Goal: Task Accomplishment & Management: Complete application form

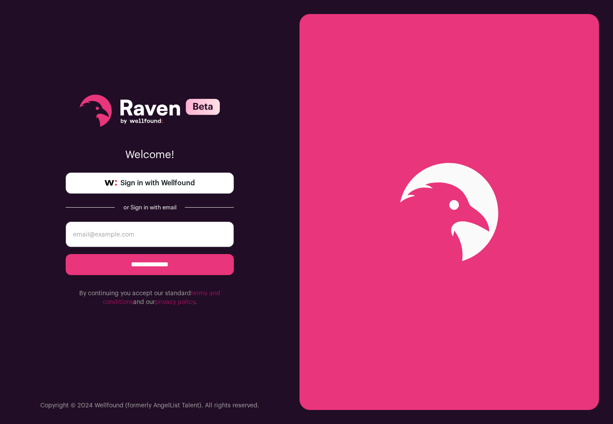
type input "musmannadeem92@gmail.com"
click at [216, 261] on input "**********" at bounding box center [150, 264] width 168 height 21
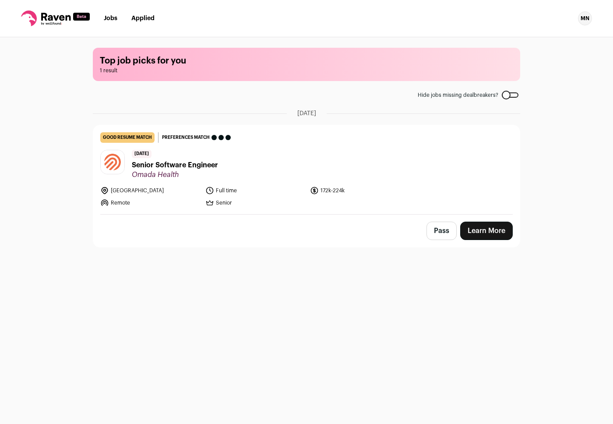
click at [168, 165] on span "Senior Software Engineer" at bounding box center [175, 165] width 86 height 11
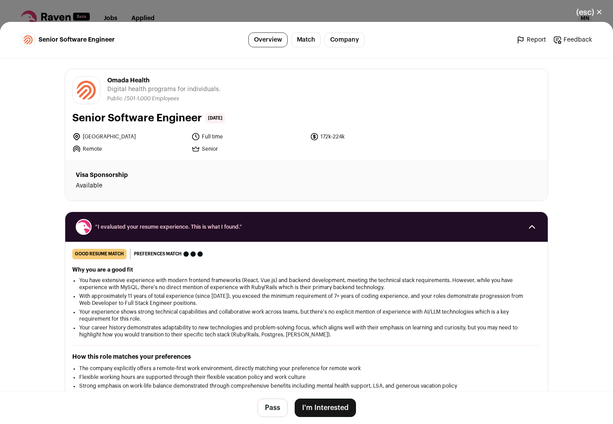
click at [349, 407] on button "I'm Interested" at bounding box center [325, 408] width 61 height 18
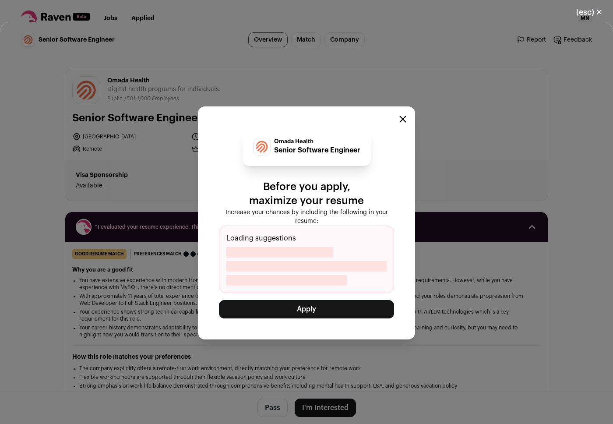
click at [303, 312] on button "Apply" at bounding box center [306, 309] width 175 height 18
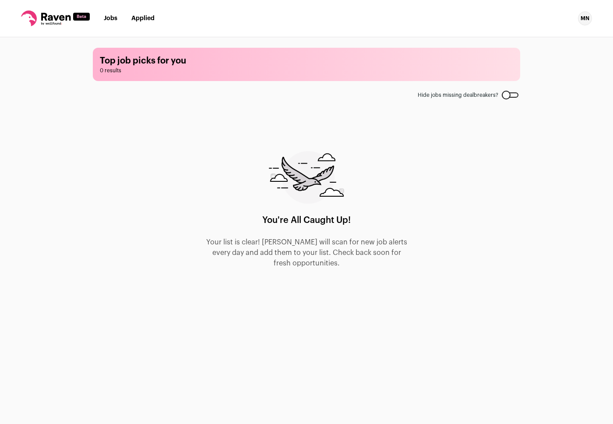
click at [110, 17] on link "Jobs" at bounding box center [111, 18] width 14 height 6
